Goal: Task Accomplishment & Management: Manage account settings

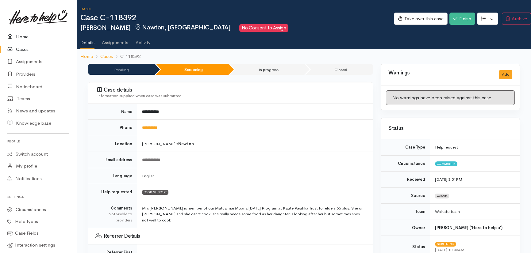
click at [16, 36] on link "Home" at bounding box center [38, 37] width 76 height 13
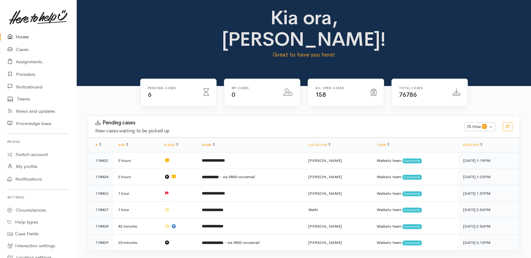
scroll to position [28, 0]
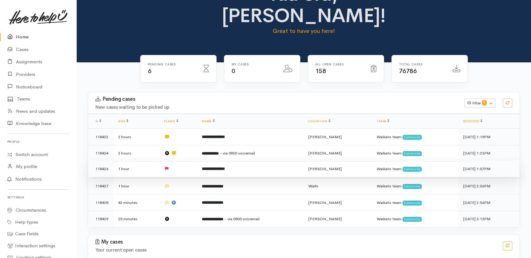
click at [187, 160] on td at bounding box center [178, 168] width 38 height 17
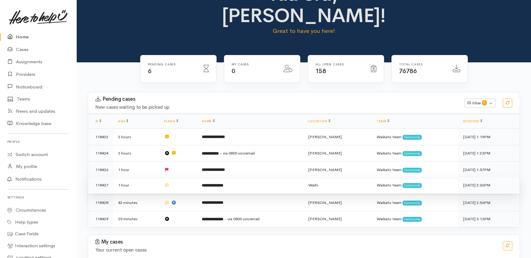
drag, startPoint x: 185, startPoint y: 165, endPoint x: 190, endPoint y: 170, distance: 6.5
click at [186, 177] on td at bounding box center [178, 185] width 38 height 17
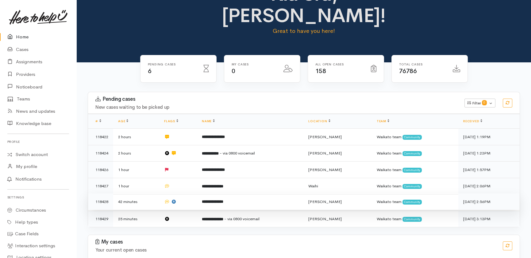
drag, startPoint x: 188, startPoint y: 179, endPoint x: 191, endPoint y: 179, distance: 3.4
click at [189, 193] on td at bounding box center [178, 201] width 38 height 17
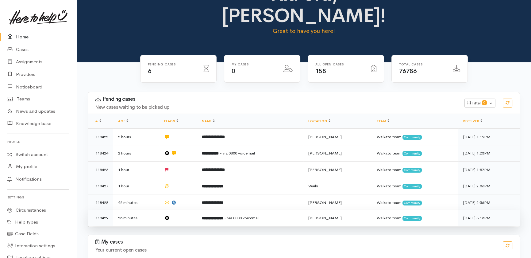
click at [184, 209] on td at bounding box center [178, 217] width 38 height 16
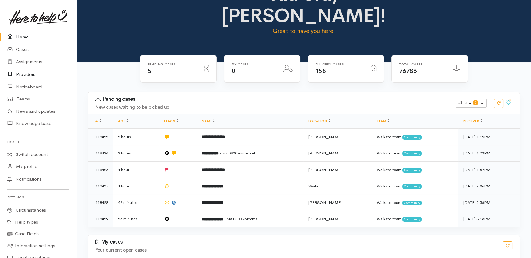
click at [28, 74] on link "Providers" at bounding box center [38, 74] width 76 height 13
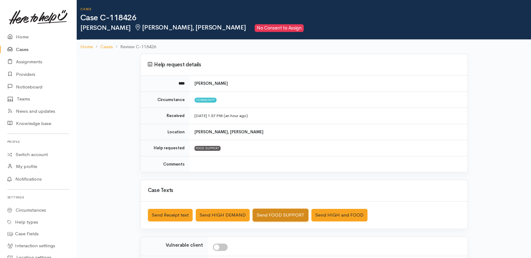
click at [288, 214] on button "Send FOOD SUPPORT" at bounding box center [281, 215] width 56 height 13
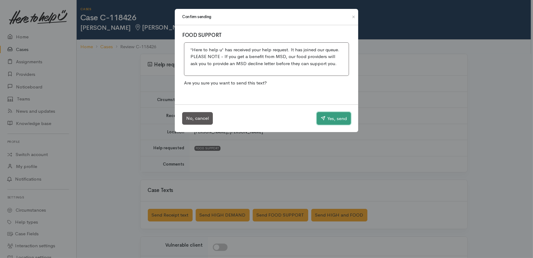
click at [343, 118] on button "Yes, send" at bounding box center [334, 118] width 34 height 13
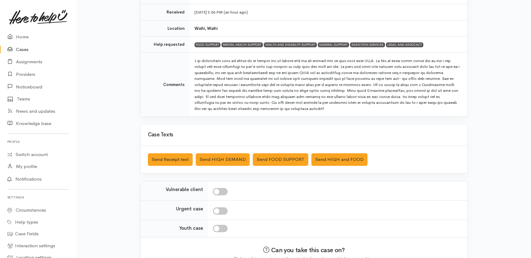
scroll to position [138, 0]
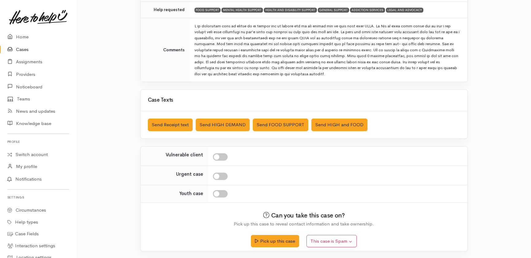
drag, startPoint x: 223, startPoint y: 155, endPoint x: 227, endPoint y: 164, distance: 9.6
click at [224, 156] on input "checkbox" at bounding box center [220, 156] width 15 height 7
checkbox input "true"
click at [221, 176] on input "checkbox" at bounding box center [220, 175] width 15 height 7
click at [221, 171] on td at bounding box center [337, 174] width 259 height 19
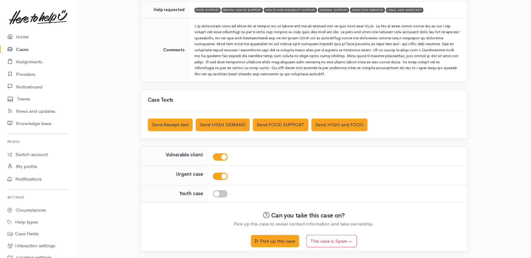
click at [215, 177] on input "checkbox" at bounding box center [220, 175] width 15 height 7
checkbox input "false"
click at [163, 125] on button "Send Receipt text" at bounding box center [170, 124] width 45 height 13
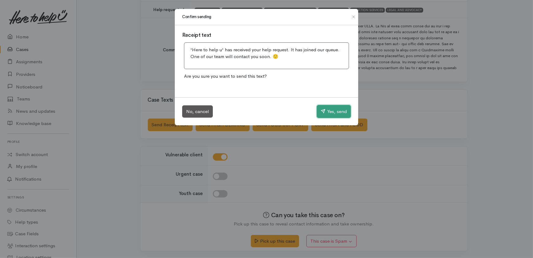
click at [325, 110] on button "Yes, send" at bounding box center [334, 111] width 34 height 13
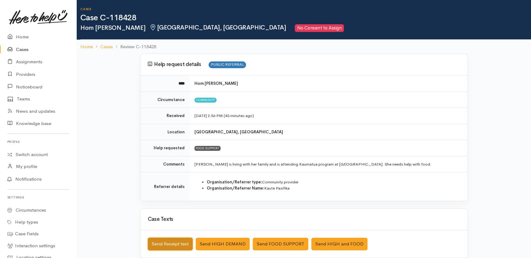
click at [153, 242] on button "Send Receipt text" at bounding box center [170, 243] width 45 height 13
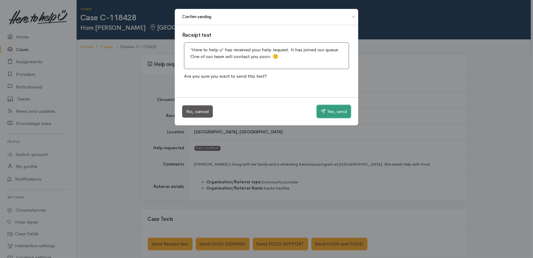
click at [335, 113] on button "Yes, send" at bounding box center [334, 111] width 34 height 13
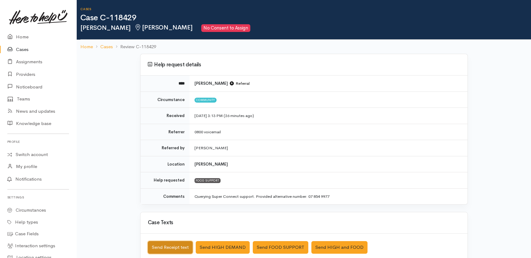
click at [169, 246] on button "Send Receipt text" at bounding box center [170, 247] width 45 height 13
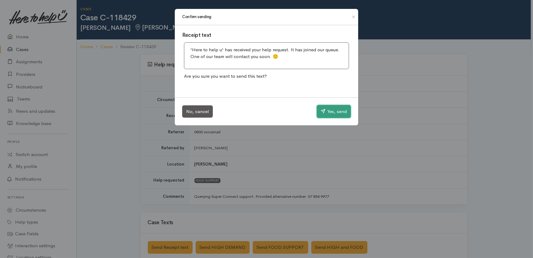
click at [330, 109] on button "Yes, send" at bounding box center [334, 111] width 34 height 13
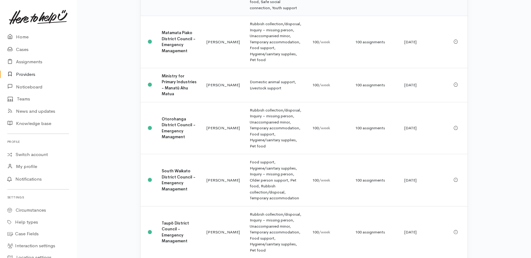
scroll to position [446, 0]
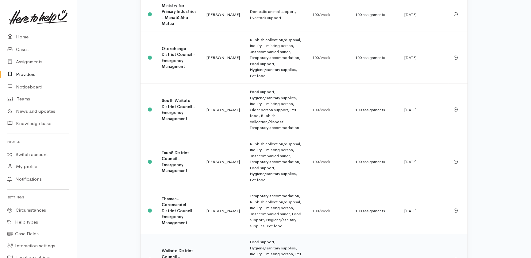
click at [172, 248] on b "Waikato District Council - Emergency Management" at bounding box center [177, 259] width 31 height 23
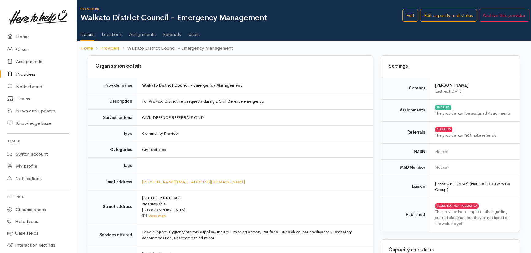
click at [192, 33] on link "Users" at bounding box center [193, 32] width 11 height 17
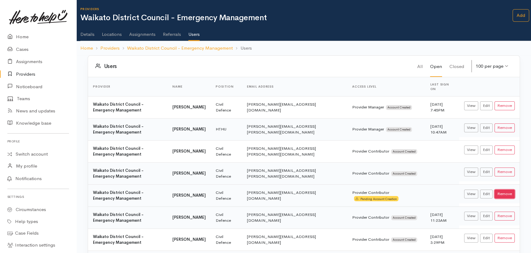
click at [506, 190] on button "Remove" at bounding box center [504, 194] width 20 height 9
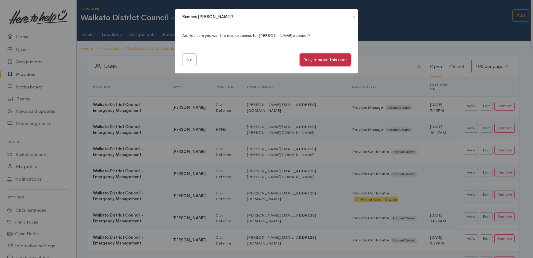
click at [323, 59] on button "Yes, remove this user" at bounding box center [325, 59] width 51 height 13
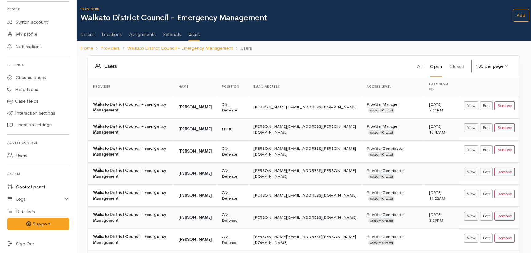
scroll to position [132, 0]
click at [20, 157] on link "Users" at bounding box center [38, 155] width 76 height 13
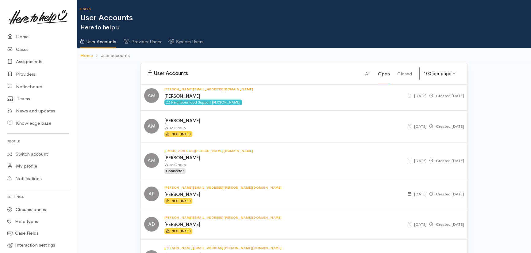
click at [199, 40] on link "System Users" at bounding box center [185, 39] width 35 height 17
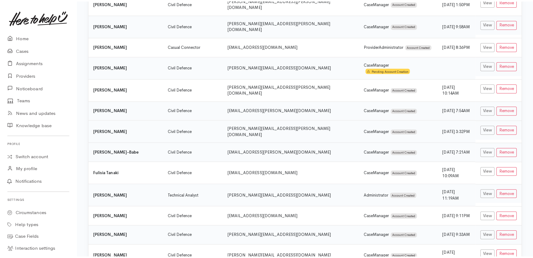
scroll to position [585, 0]
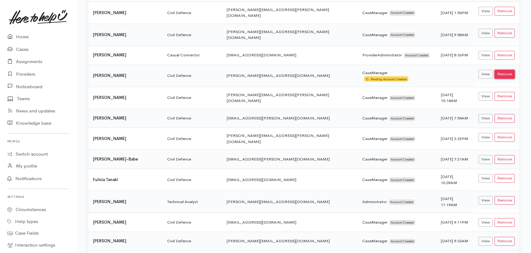
click at [507, 70] on button "Remove" at bounding box center [504, 74] width 20 height 9
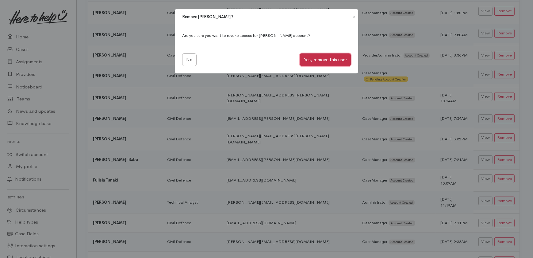
click at [322, 56] on button "Yes, remove this user" at bounding box center [325, 59] width 51 height 13
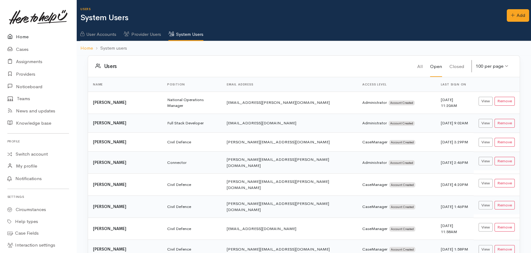
click at [24, 34] on link "Home" at bounding box center [38, 37] width 76 height 13
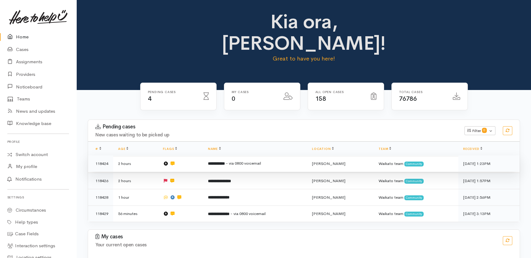
click at [223, 161] on b "**********" at bounding box center [216, 163] width 17 height 4
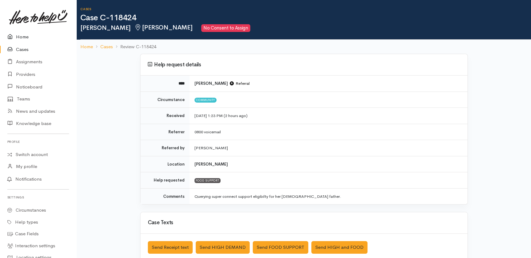
click at [27, 33] on link "Home" at bounding box center [38, 37] width 76 height 13
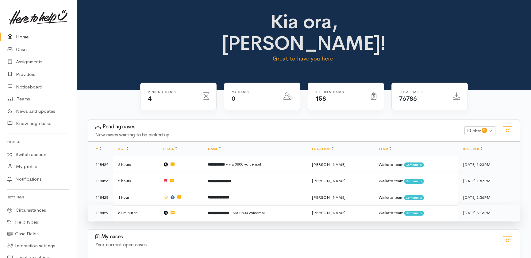
click at [225, 211] on b "**********" at bounding box center [218, 213] width 21 height 4
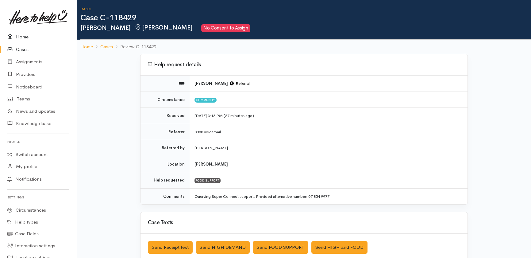
click at [19, 35] on link "Home" at bounding box center [38, 37] width 76 height 13
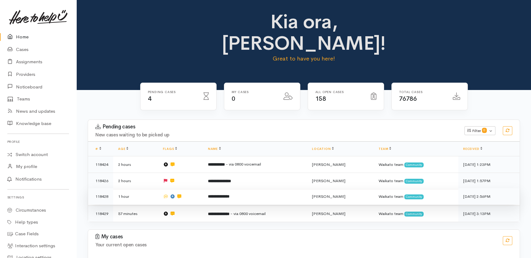
click at [229, 194] on b "**********" at bounding box center [218, 196] width 21 height 4
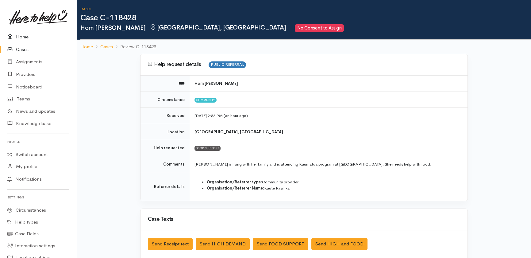
click at [17, 36] on link "Home" at bounding box center [38, 37] width 76 height 13
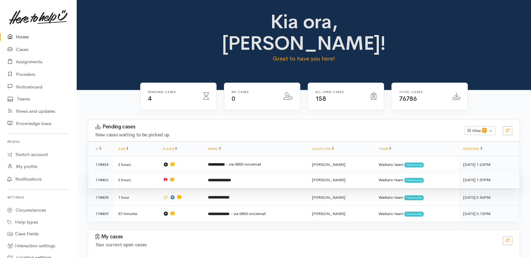
click at [217, 178] on b "**********" at bounding box center [219, 180] width 23 height 4
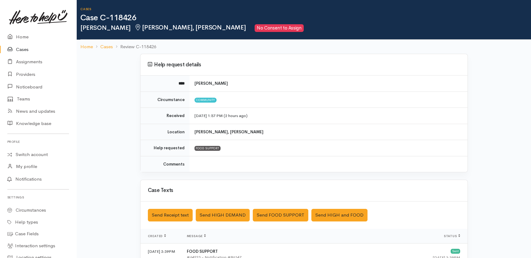
click at [25, 49] on link "Cases" at bounding box center [38, 49] width 76 height 13
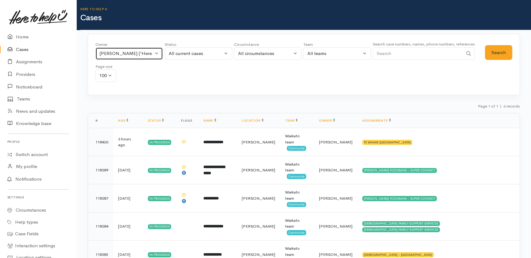
click at [155, 53] on button "[PERSON_NAME] ('Here to help u')" at bounding box center [128, 53] width 67 height 13
type input "eili"
click at [129, 92] on span "[PERSON_NAME] ('Here to help u')" at bounding box center [143, 93] width 75 height 7
select select "1648"
click at [494, 49] on button "Search" at bounding box center [498, 52] width 27 height 15
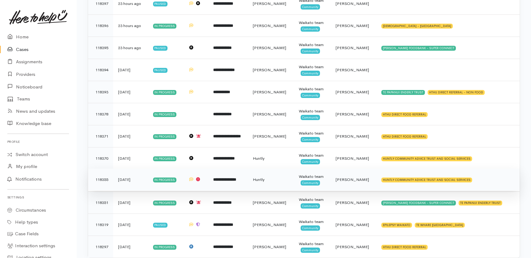
scroll to position [167, 0]
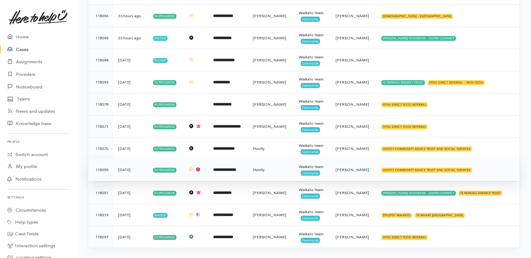
click at [97, 166] on td "118355" at bounding box center [100, 170] width 25 height 22
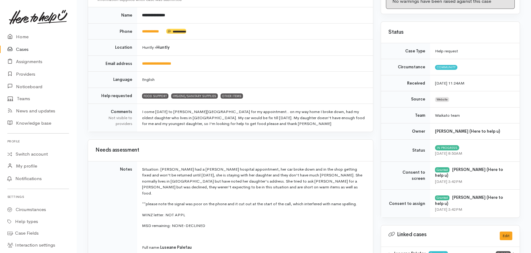
scroll to position [195, 0]
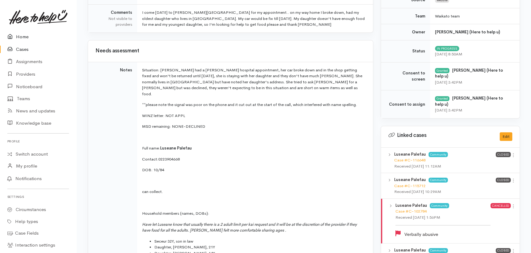
click at [21, 37] on link "Home" at bounding box center [38, 37] width 76 height 13
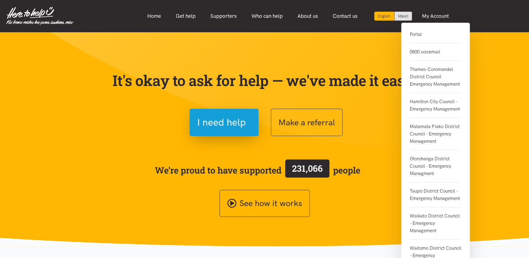
click at [413, 33] on link "Portal" at bounding box center [436, 37] width 52 height 13
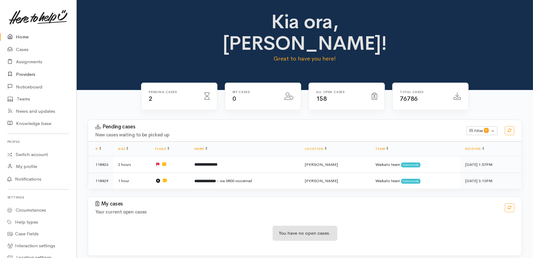
click at [20, 73] on link "Providers" at bounding box center [38, 74] width 76 height 13
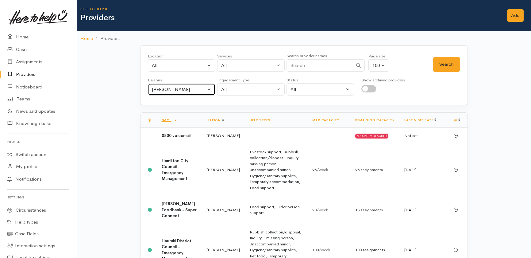
click at [188, 89] on div "Heather Moore" at bounding box center [179, 89] width 54 height 7
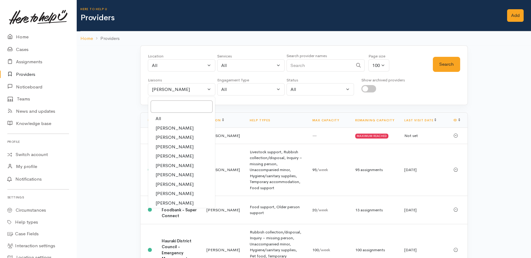
drag, startPoint x: 159, startPoint y: 117, endPoint x: 168, endPoint y: 114, distance: 8.9
click at [159, 117] on span "All" at bounding box center [158, 118] width 6 height 7
select select "null"
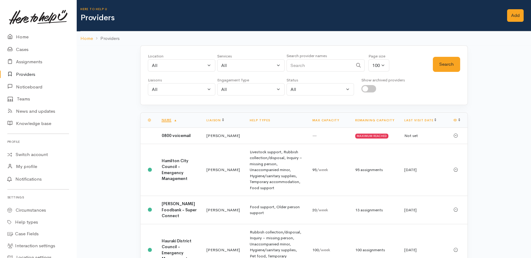
click at [309, 66] on input "Search" at bounding box center [319, 65] width 66 height 13
type input "huntly"
click at [448, 61] on button "Search" at bounding box center [446, 64] width 27 height 15
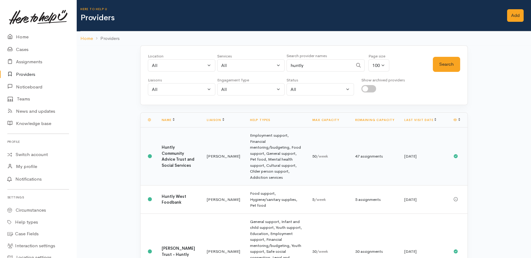
click at [178, 152] on b "Huntly Community Advice Trust and Social Services" at bounding box center [178, 155] width 33 height 23
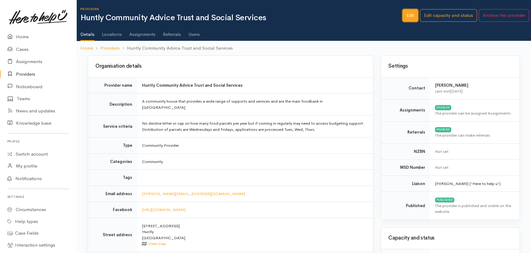
click at [414, 16] on link "Edit" at bounding box center [410, 15] width 16 height 13
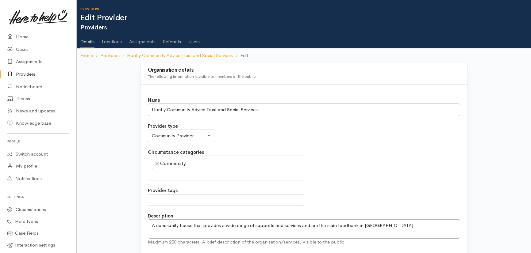
select select
click at [142, 40] on link "Assignments" at bounding box center [142, 39] width 26 height 17
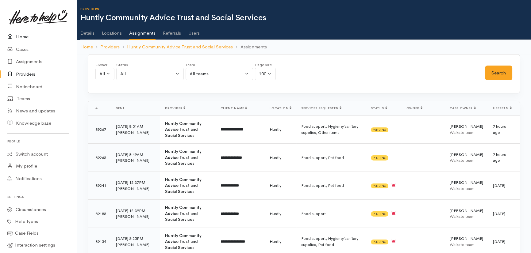
click at [22, 34] on link "Home" at bounding box center [38, 37] width 76 height 13
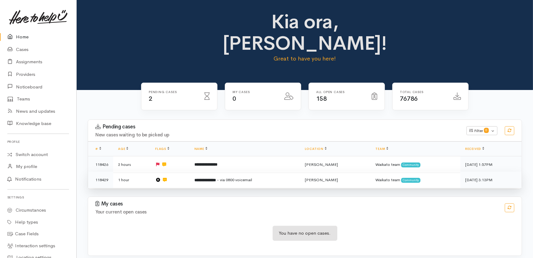
click at [215, 178] on b "**********" at bounding box center [204, 180] width 21 height 4
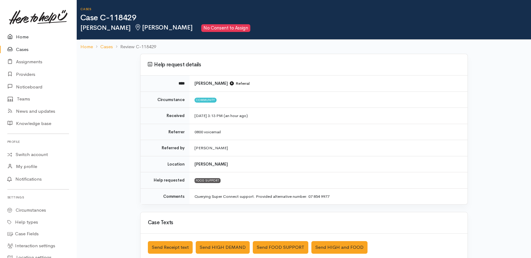
drag, startPoint x: 23, startPoint y: 36, endPoint x: 26, endPoint y: 36, distance: 3.1
click at [23, 36] on link "Home" at bounding box center [38, 37] width 76 height 13
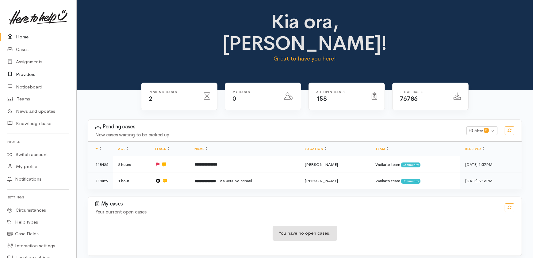
click at [27, 72] on link "Providers" at bounding box center [38, 74] width 76 height 13
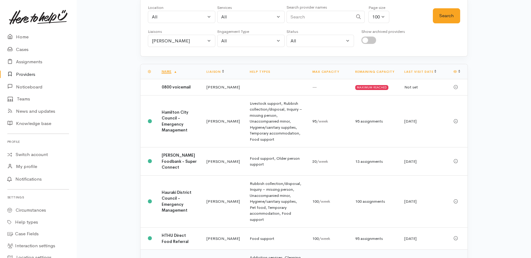
scroll to position [167, 0]
